Goal: Information Seeking & Learning: Learn about a topic

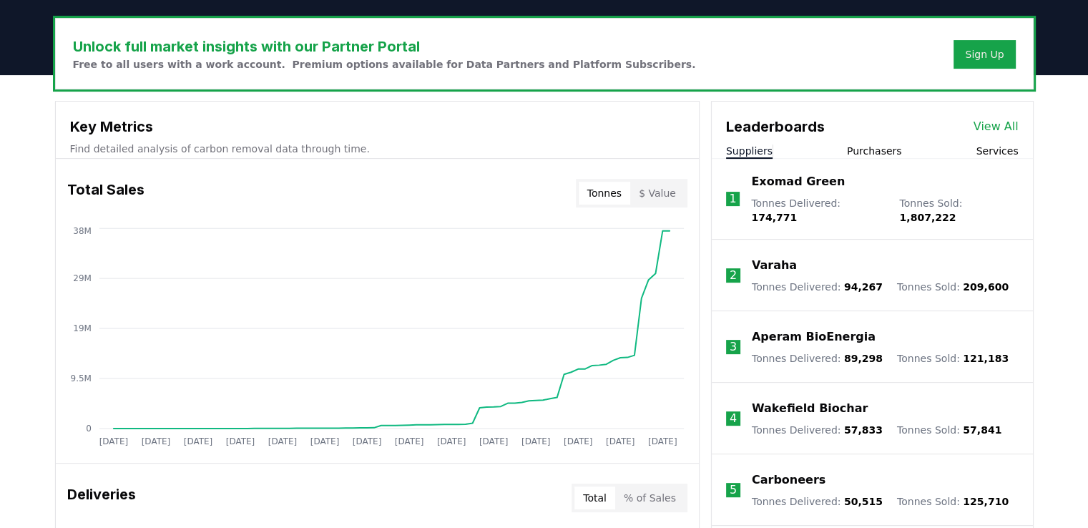
scroll to position [501, 0]
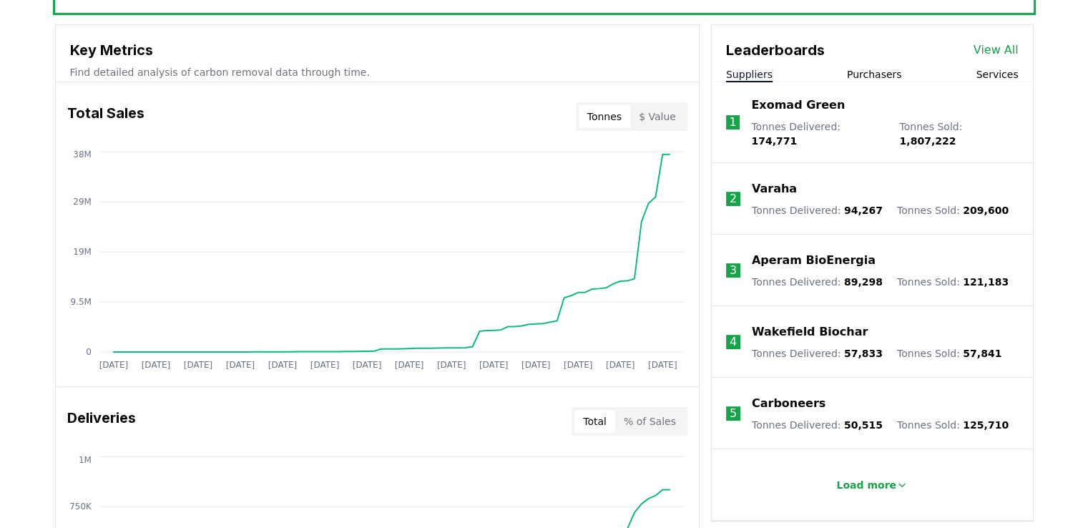
click at [672, 118] on button "$ Value" at bounding box center [657, 116] width 54 height 23
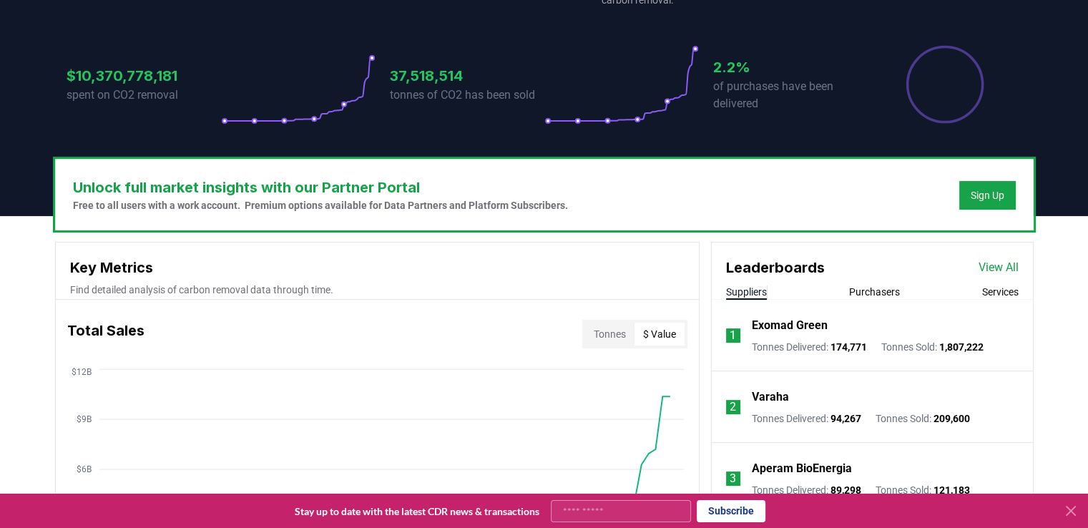
scroll to position [286, 0]
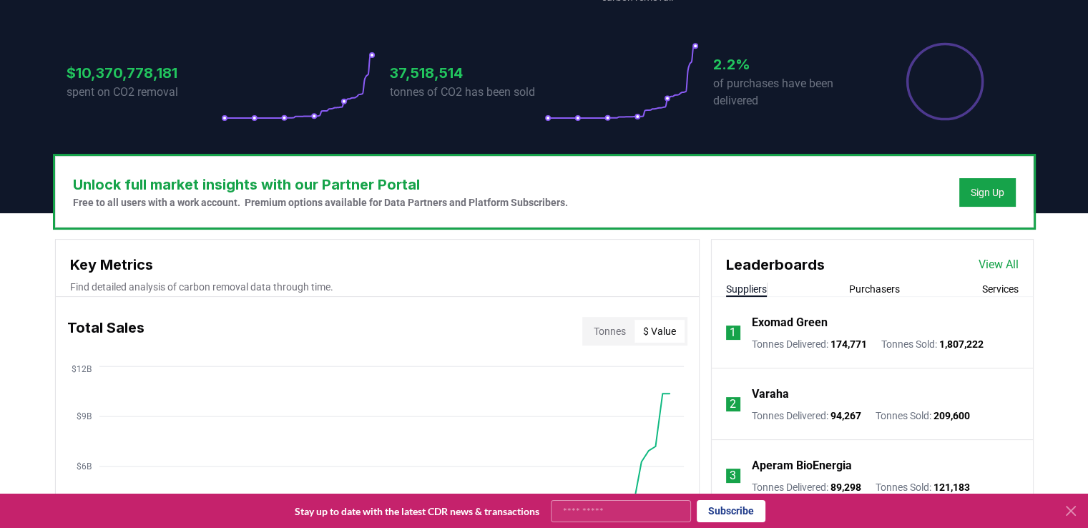
click at [871, 293] on button "Purchasers" at bounding box center [874, 289] width 51 height 14
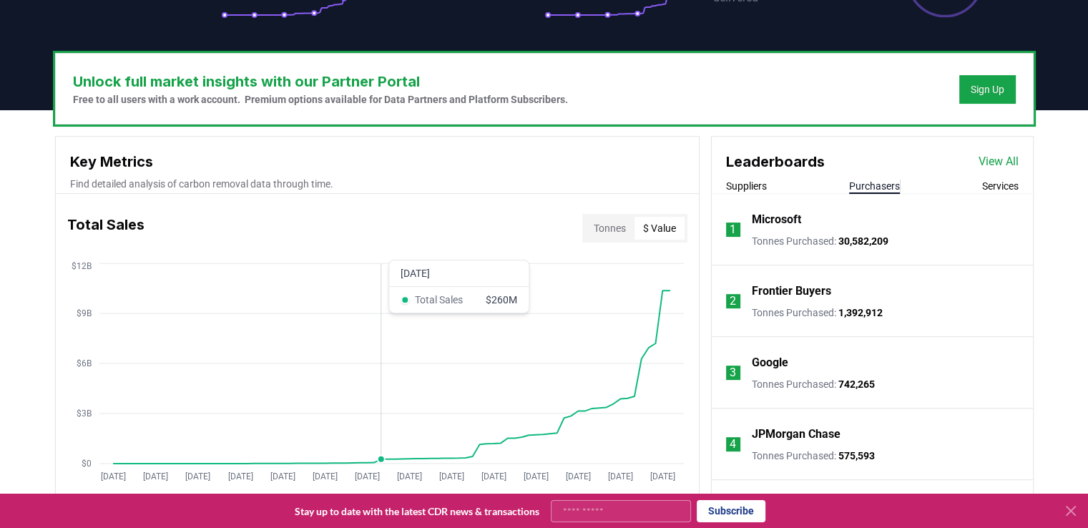
scroll to position [412, 0]
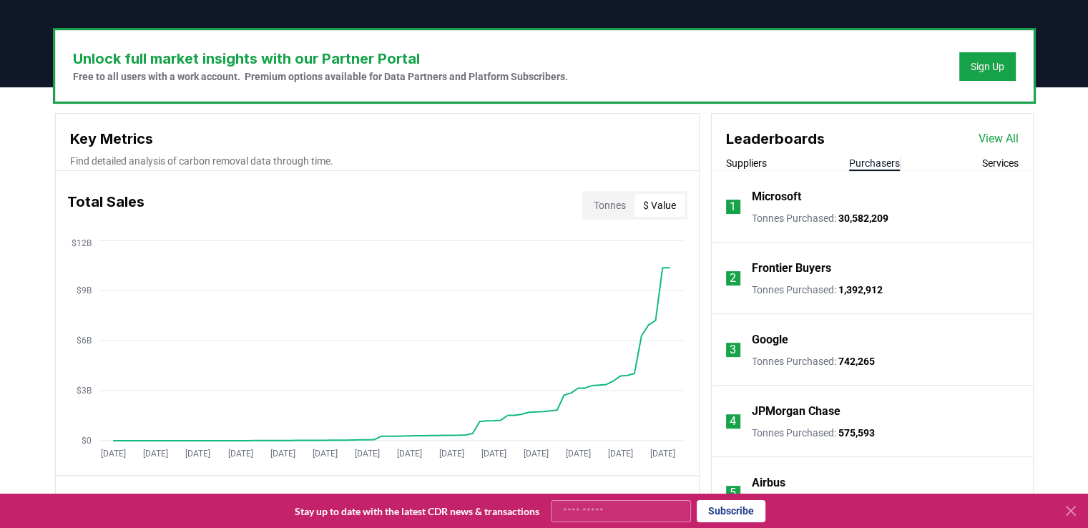
click at [740, 160] on button "Suppliers" at bounding box center [746, 163] width 41 height 14
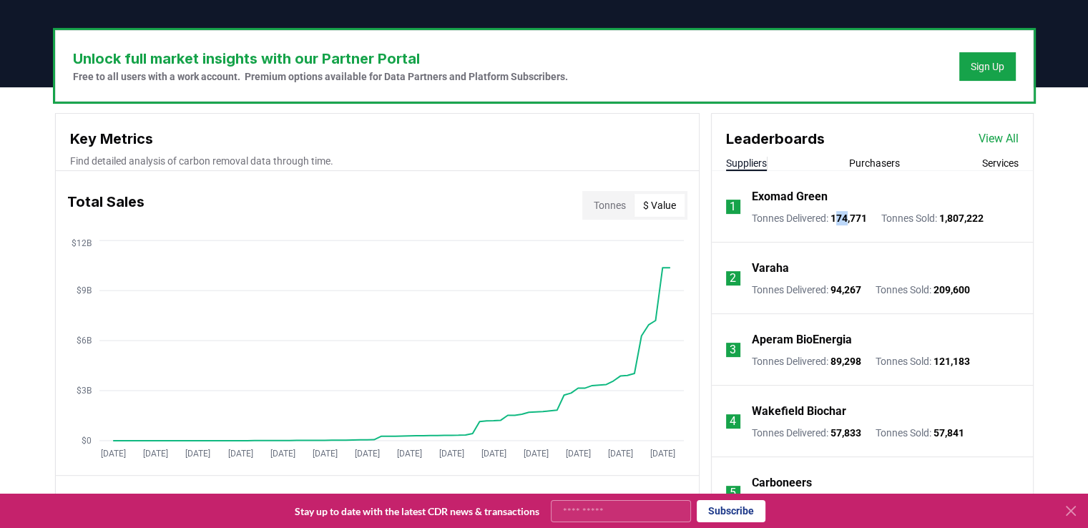
drag, startPoint x: 838, startPoint y: 215, endPoint x: 851, endPoint y: 213, distance: 13.0
click at [851, 213] on span "174,771" at bounding box center [848, 217] width 36 height 11
drag, startPoint x: 945, startPoint y: 218, endPoint x: 968, endPoint y: 217, distance: 22.2
click at [968, 217] on span "1,807,222" at bounding box center [961, 217] width 44 height 11
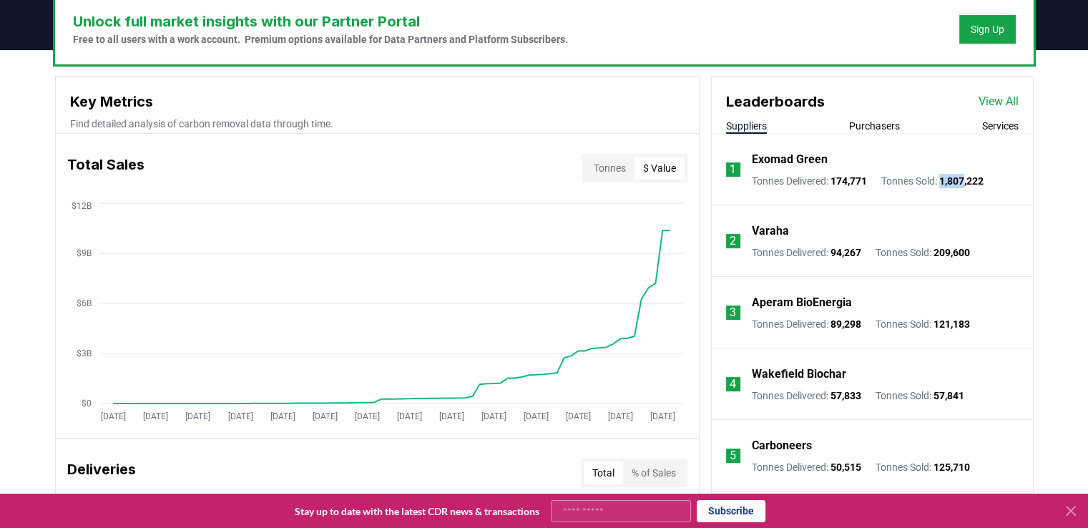
scroll to position [483, 0]
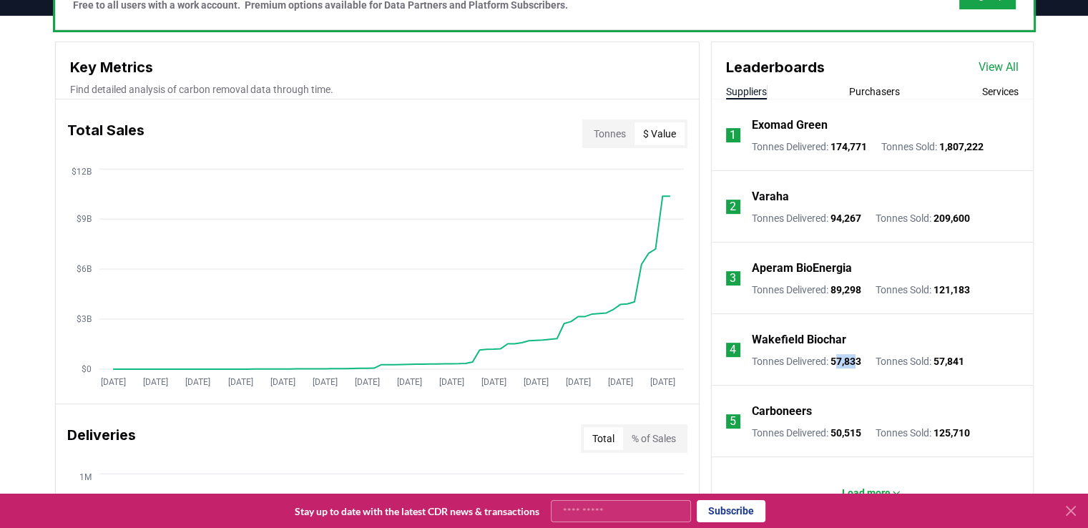
drag, startPoint x: 838, startPoint y: 361, endPoint x: 858, endPoint y: 360, distance: 20.0
click at [858, 360] on span "57,833" at bounding box center [845, 360] width 31 height 11
click at [850, 360] on span "57,833" at bounding box center [845, 360] width 31 height 11
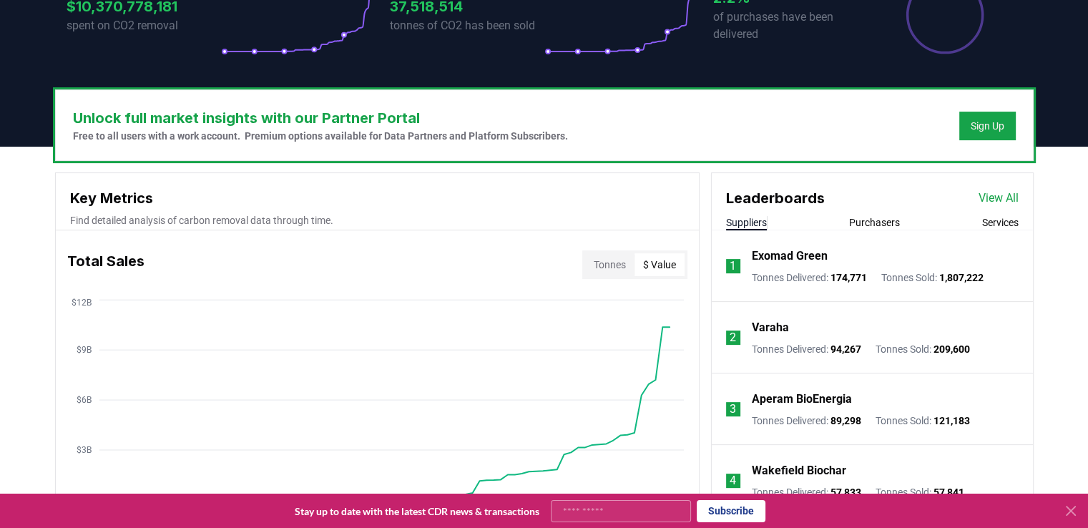
scroll to position [269, 0]
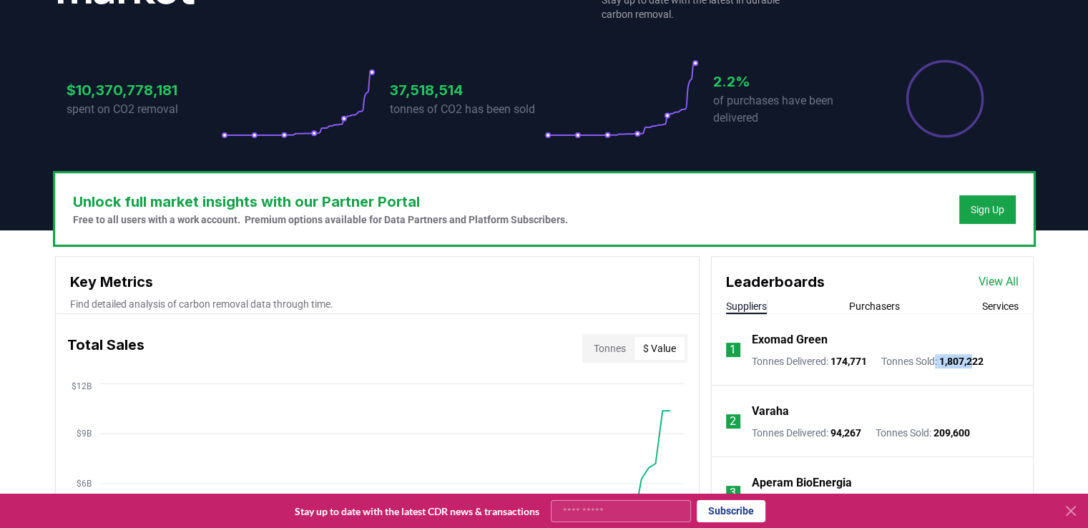
drag, startPoint x: 950, startPoint y: 361, endPoint x: 978, endPoint y: 362, distance: 28.6
click at [978, 362] on p "Tonnes Sold : 1,807,222" at bounding box center [932, 361] width 102 height 14
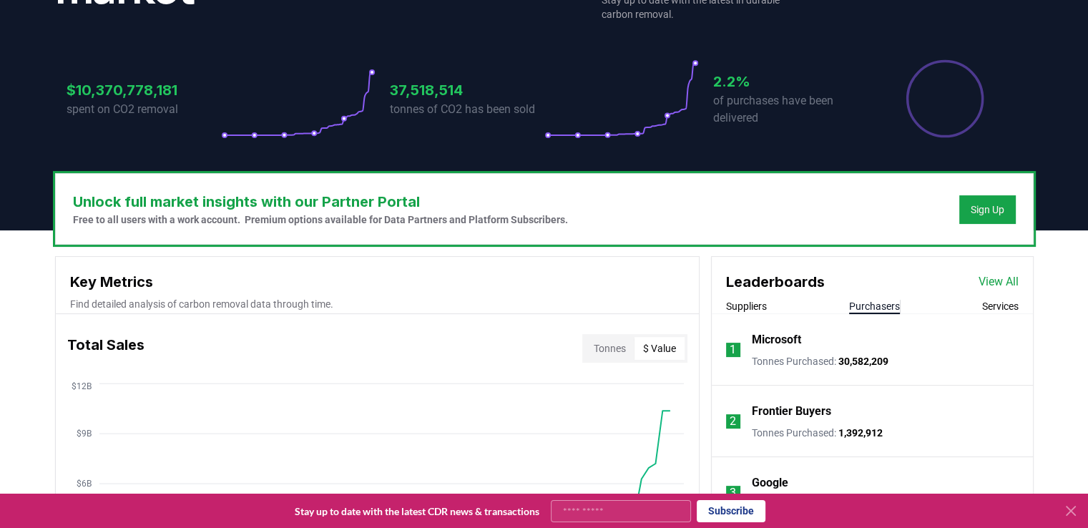
click at [882, 310] on button "Purchasers" at bounding box center [874, 306] width 51 height 14
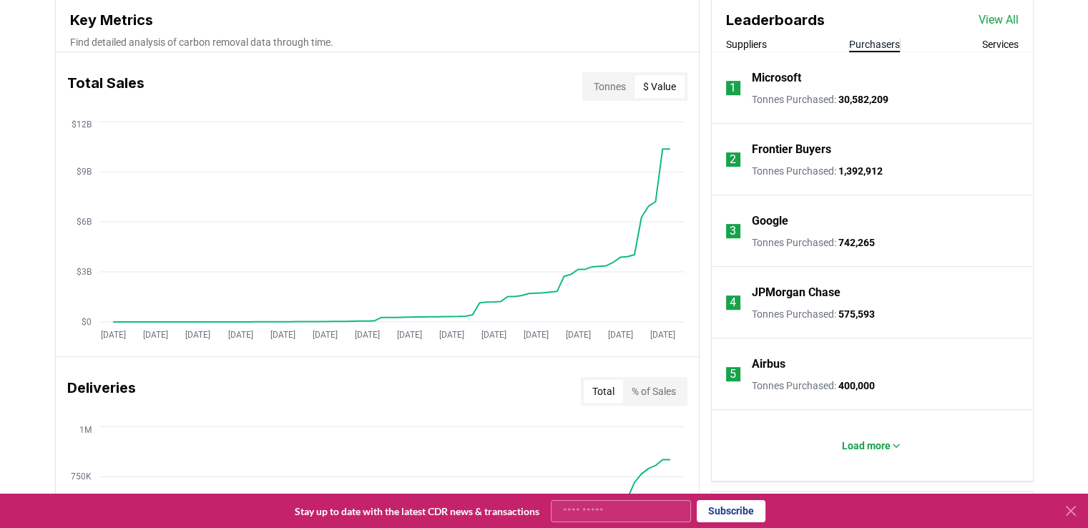
scroll to position [555, 0]
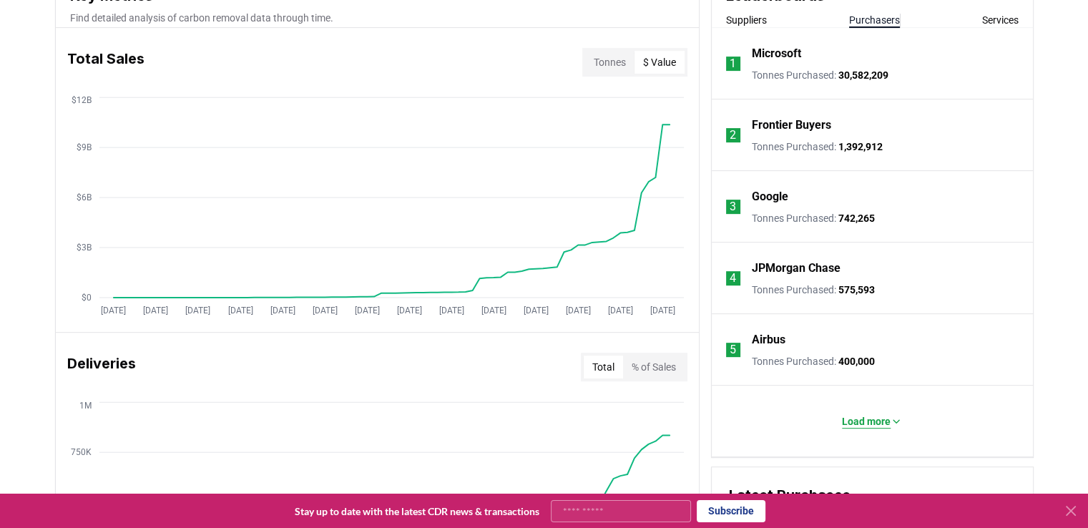
click at [870, 422] on p "Load more" at bounding box center [866, 421] width 49 height 14
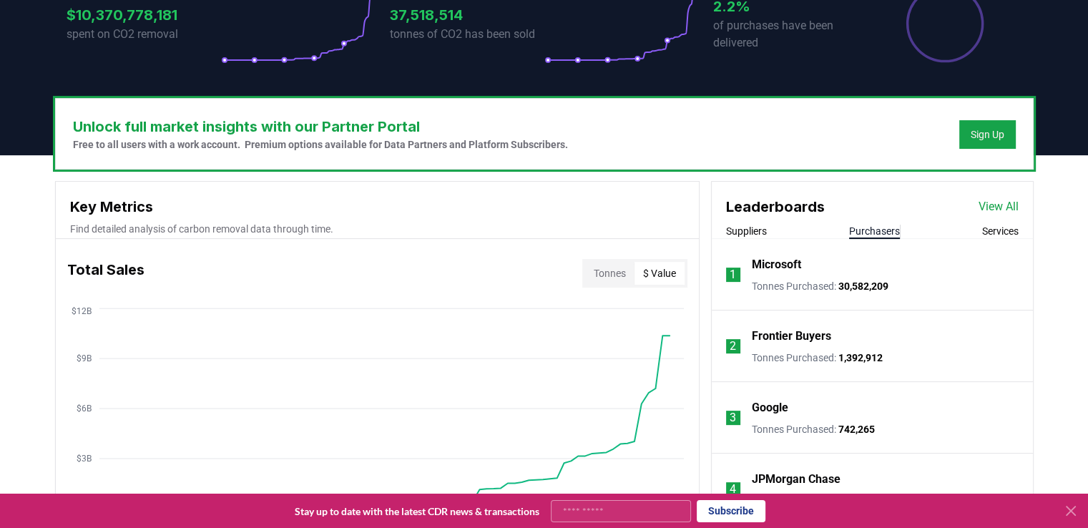
scroll to position [412, 0]
